Goal: Communication & Community: Connect with others

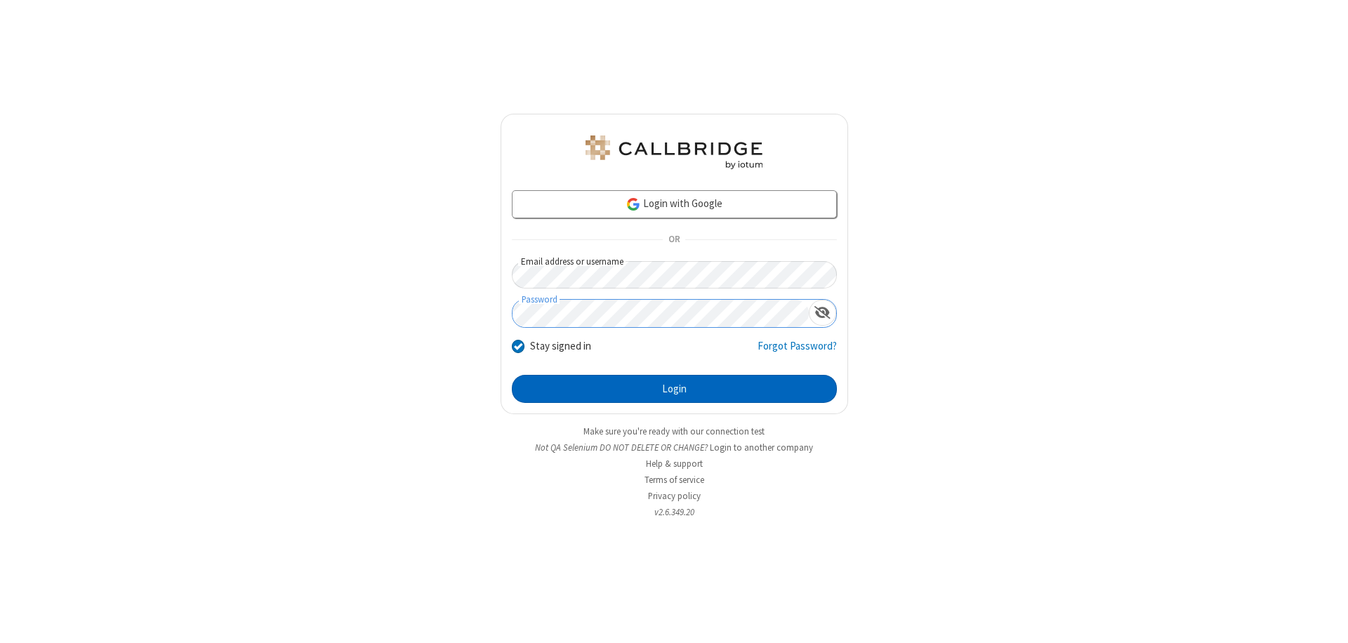
click at [674, 389] on button "Login" at bounding box center [674, 389] width 325 height 28
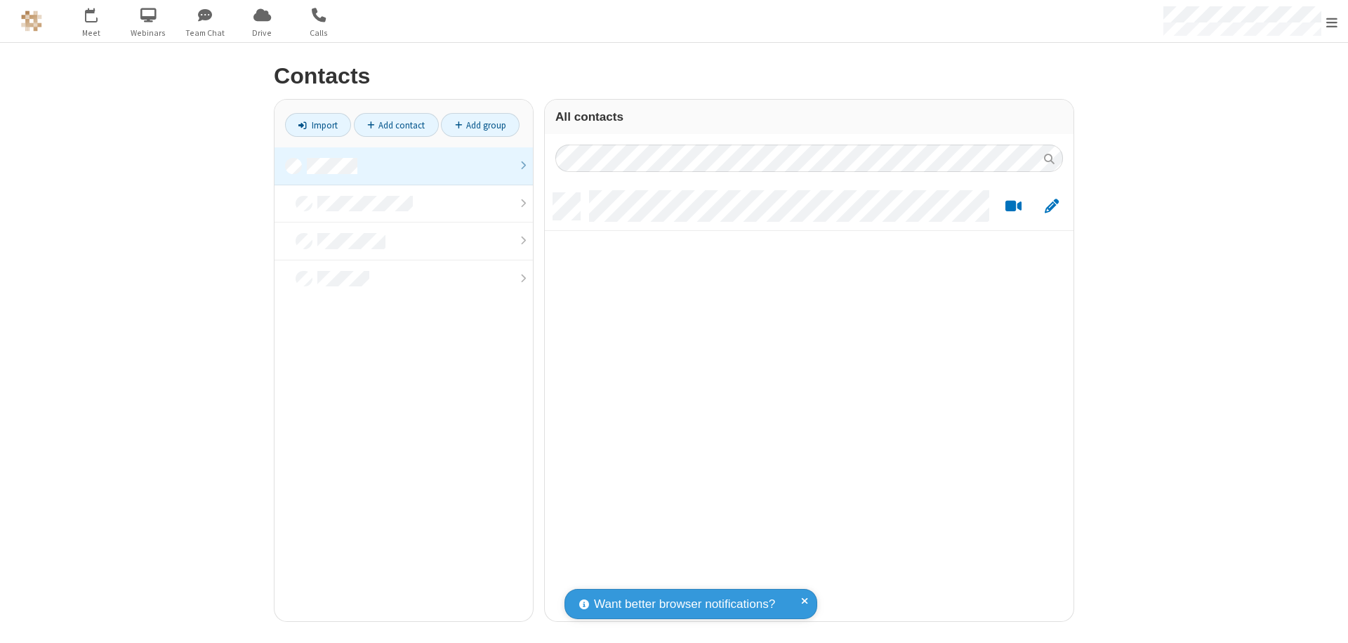
click at [404, 166] on link at bounding box center [404, 166] width 258 height 38
click at [396, 125] on link "Add contact" at bounding box center [396, 125] width 85 height 24
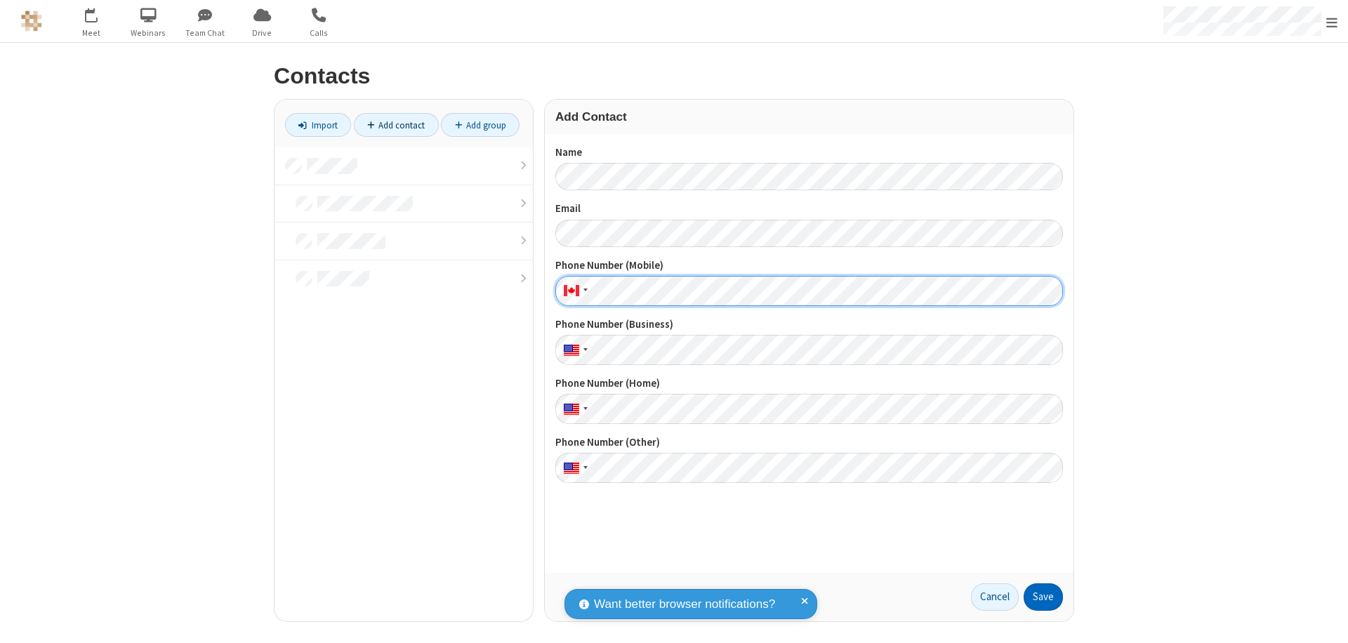
click at [1043, 597] on button "Save" at bounding box center [1043, 597] width 39 height 28
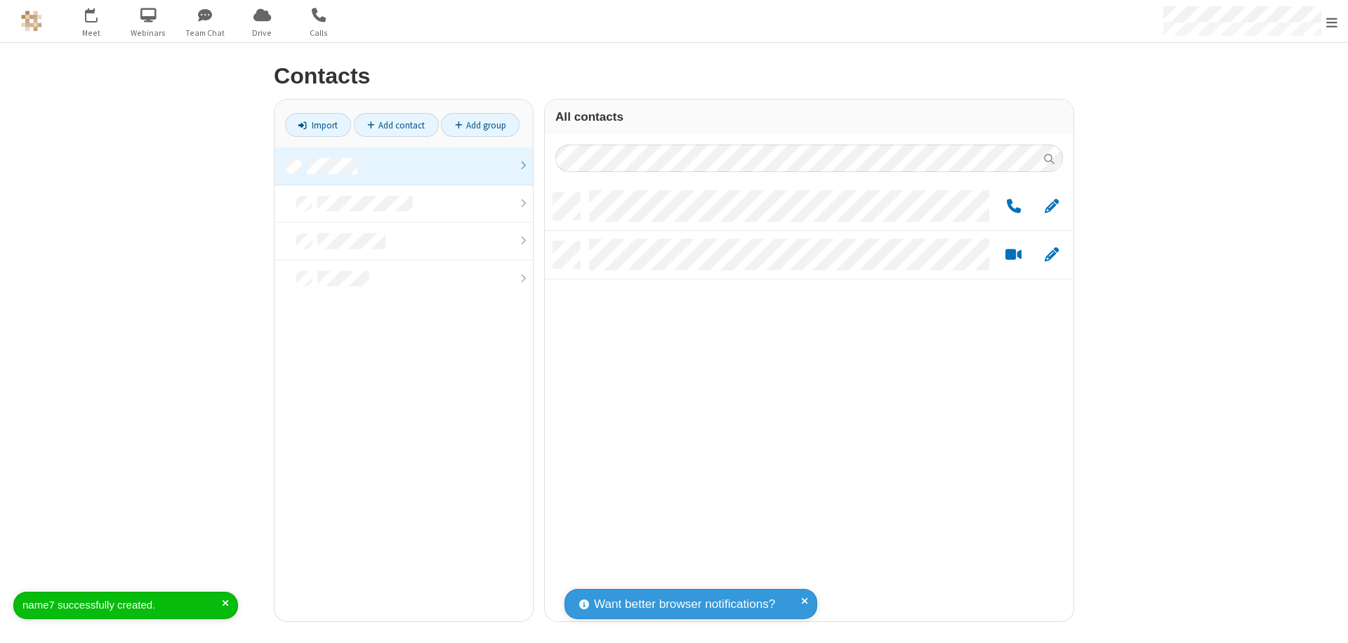
scroll to position [428, 518]
